Goal: Task Accomplishment & Management: Complete application form

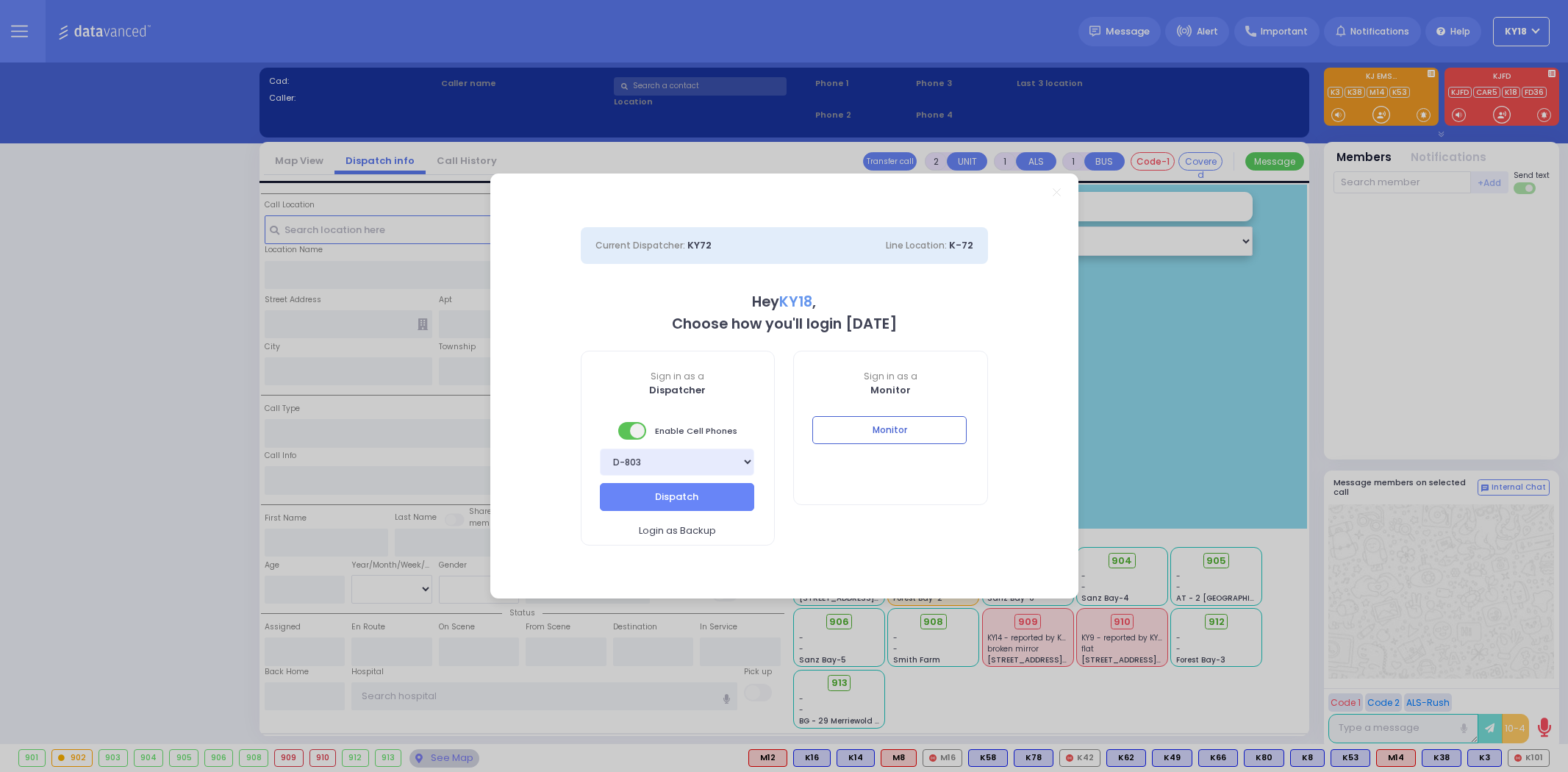
select select "16"
type input "ky18"
drag, startPoint x: 861, startPoint y: 431, endPoint x: 927, endPoint y: 86, distance: 351.3
click at [861, 431] on button "Monitor" at bounding box center [890, 429] width 154 height 28
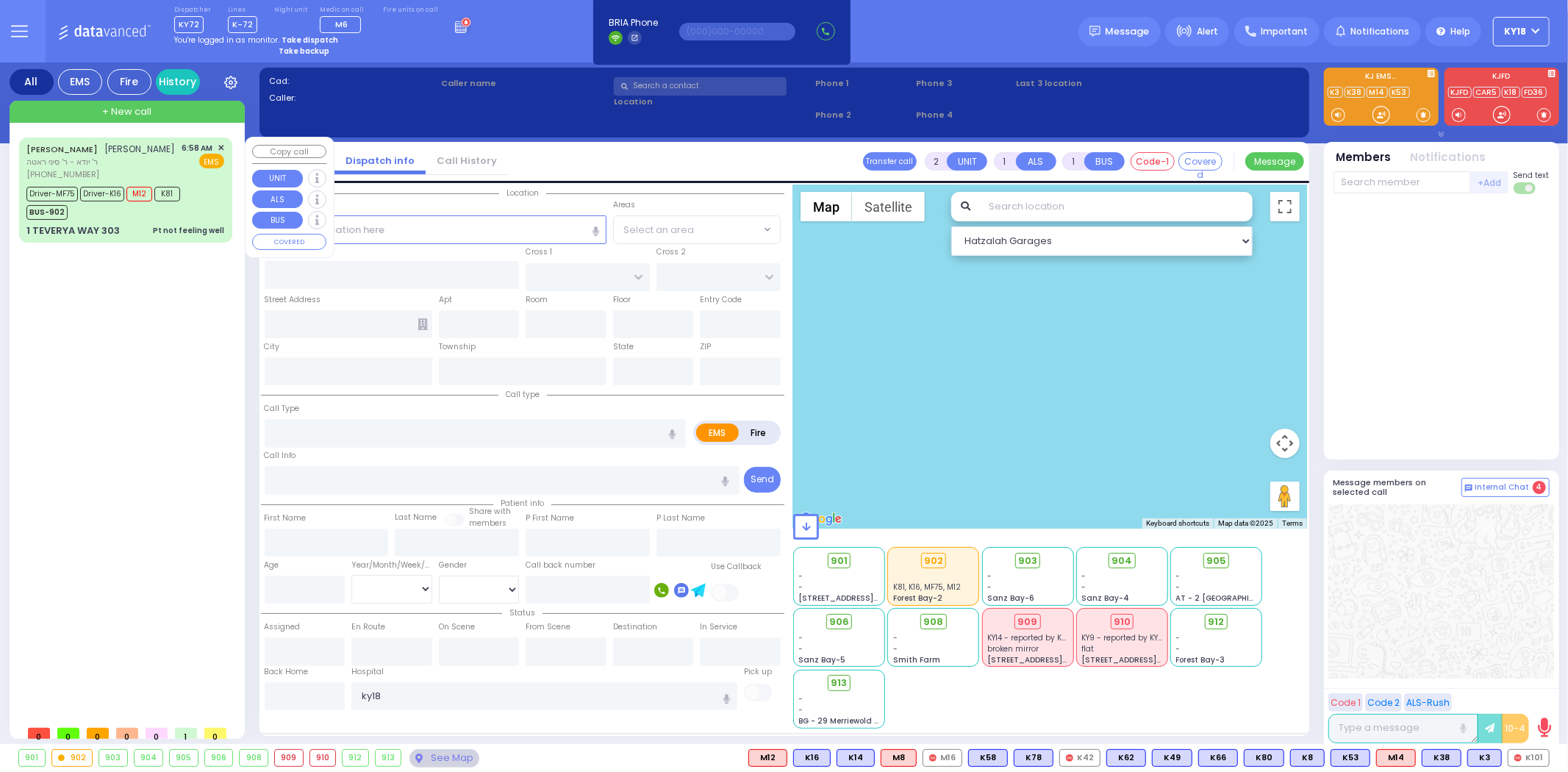
click at [167, 236] on div "Pt not feeling well" at bounding box center [188, 230] width 71 height 11
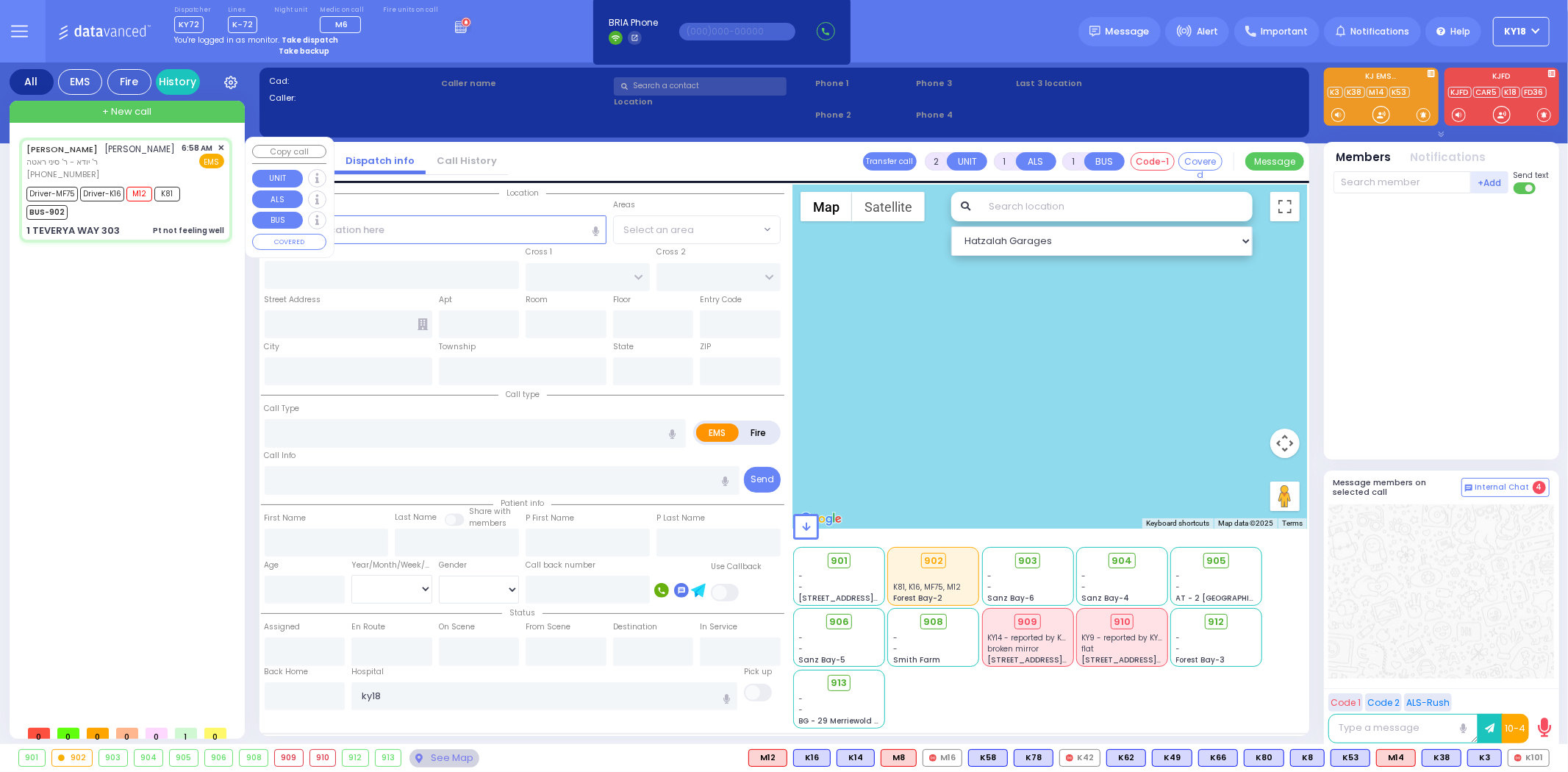
type input "6"
select select
type input "Pt not feeling well"
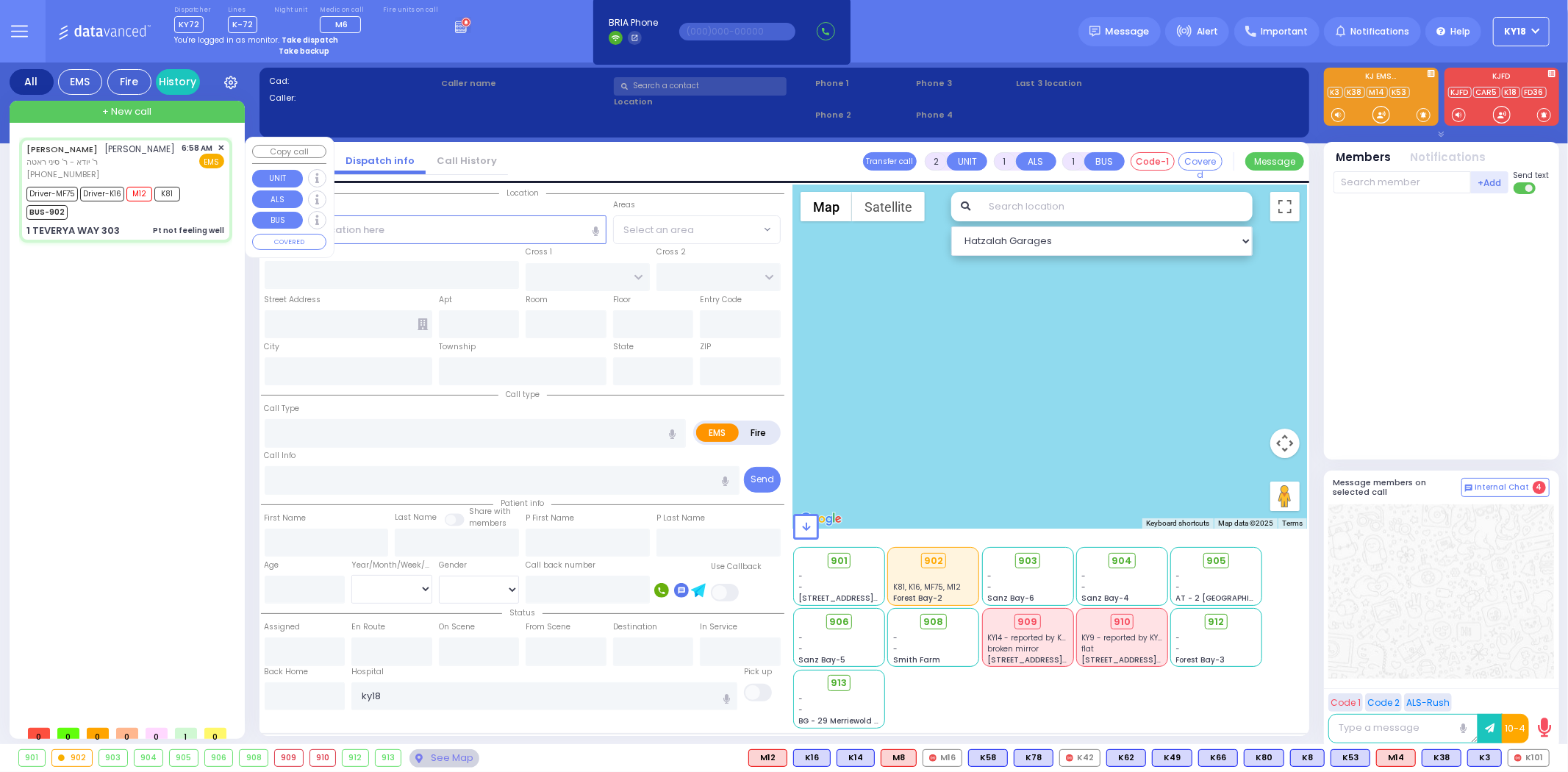
radio input "true"
type input "[PERSON_NAME]"
type input "KAHANA"
type input "[PERSON_NAME]"
type input "Kahan"
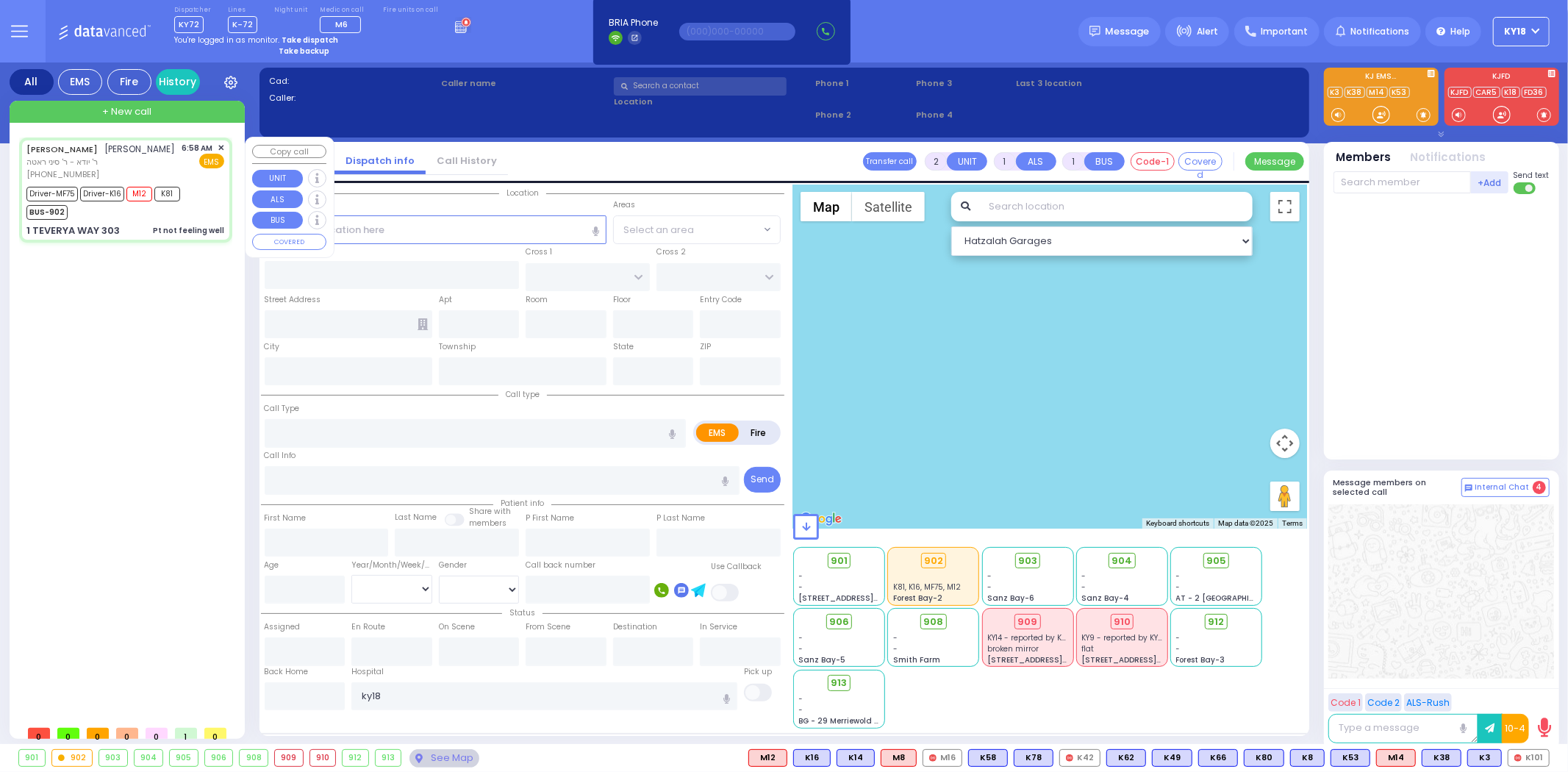
type input "49"
select select "Year"
select select "[DEMOGRAPHIC_DATA]"
type input "06:58"
type input "07:01"
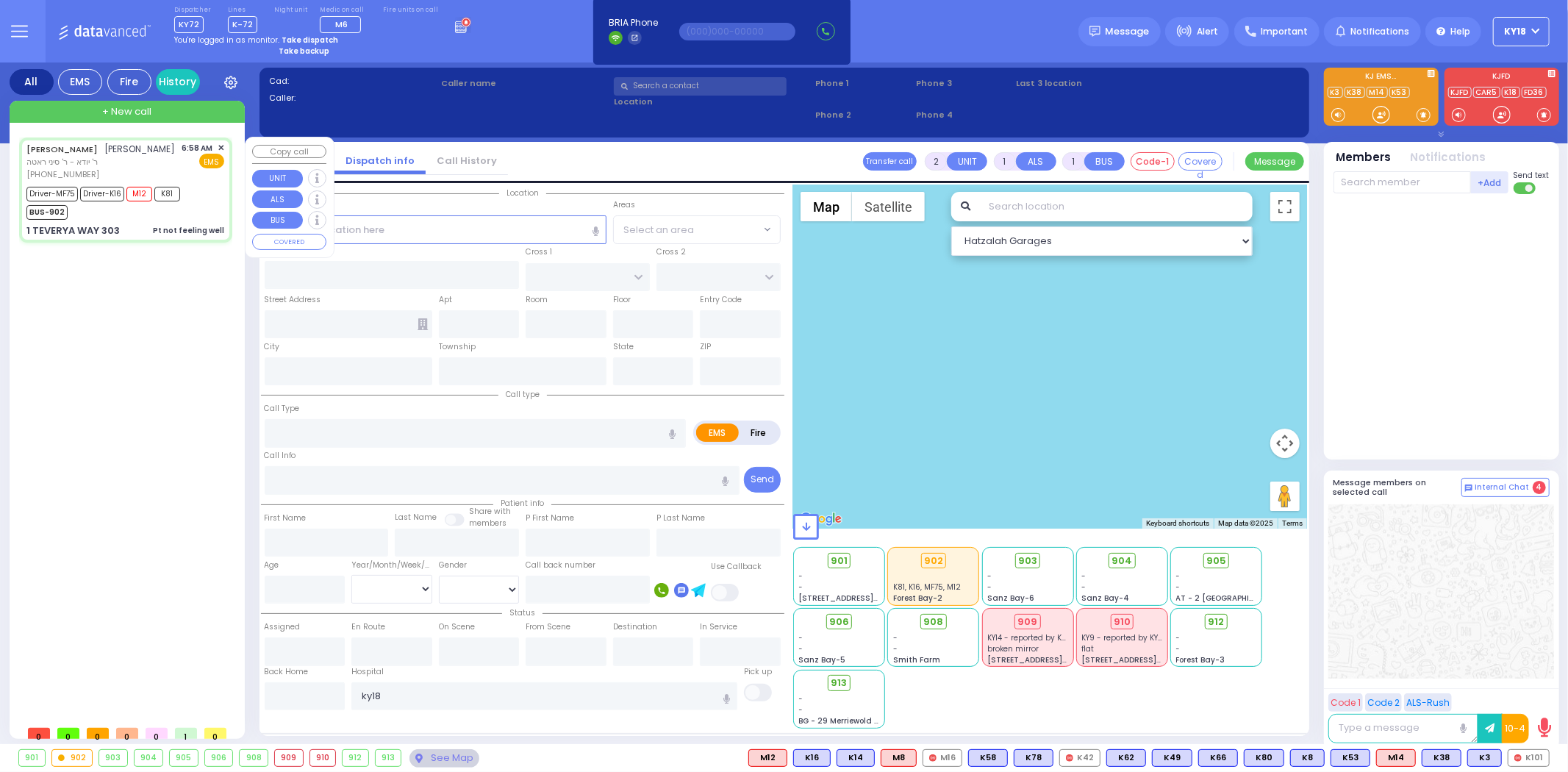
type input "07:05"
type input "07:30"
type input "08:35"
type input "10:47"
type input "[GEOGRAPHIC_DATA] ([GEOGRAPHIC_DATA]) [STREET_ADDRESS][US_STATE]"
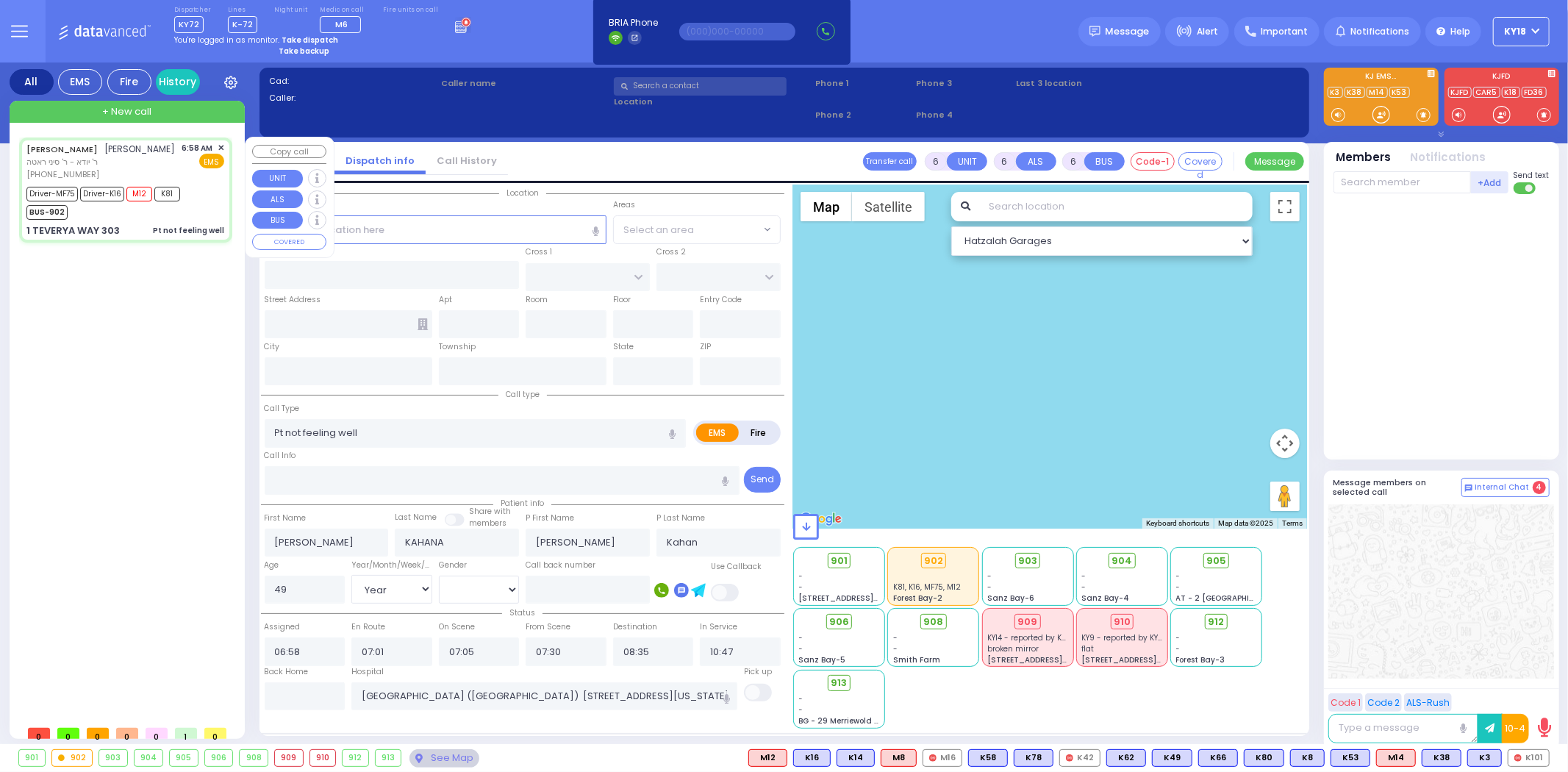
select select "Hatzalah Garages"
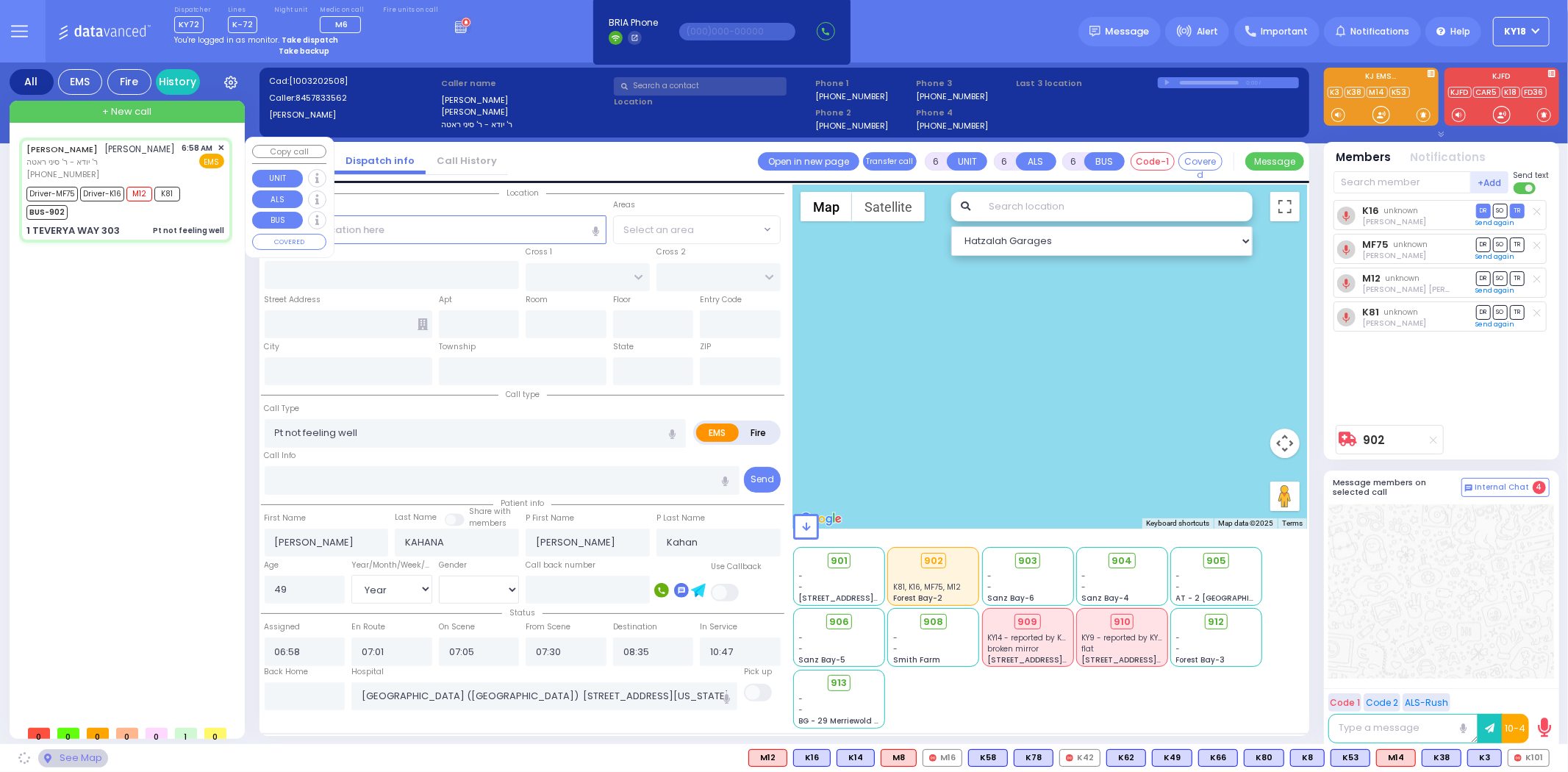
type input "MERON DR"
type input "[GEOGRAPHIC_DATA]"
type input "1 TEVERYA WAY"
type input "303"
type input "Monroe"
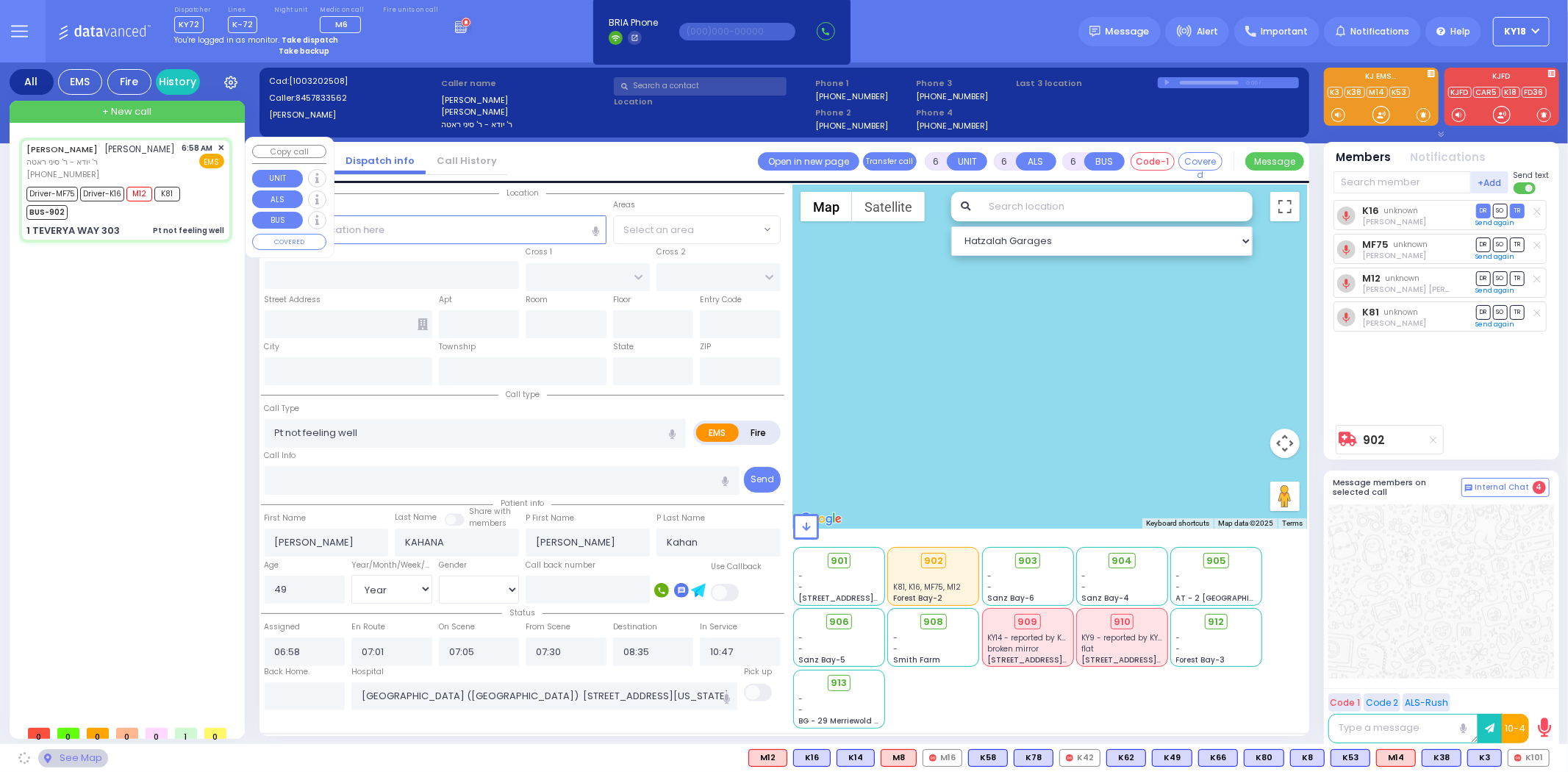
type input "[US_STATE]"
type input "10950"
select select "SECTION 6"
